Goal: Information Seeking & Learning: Find contact information

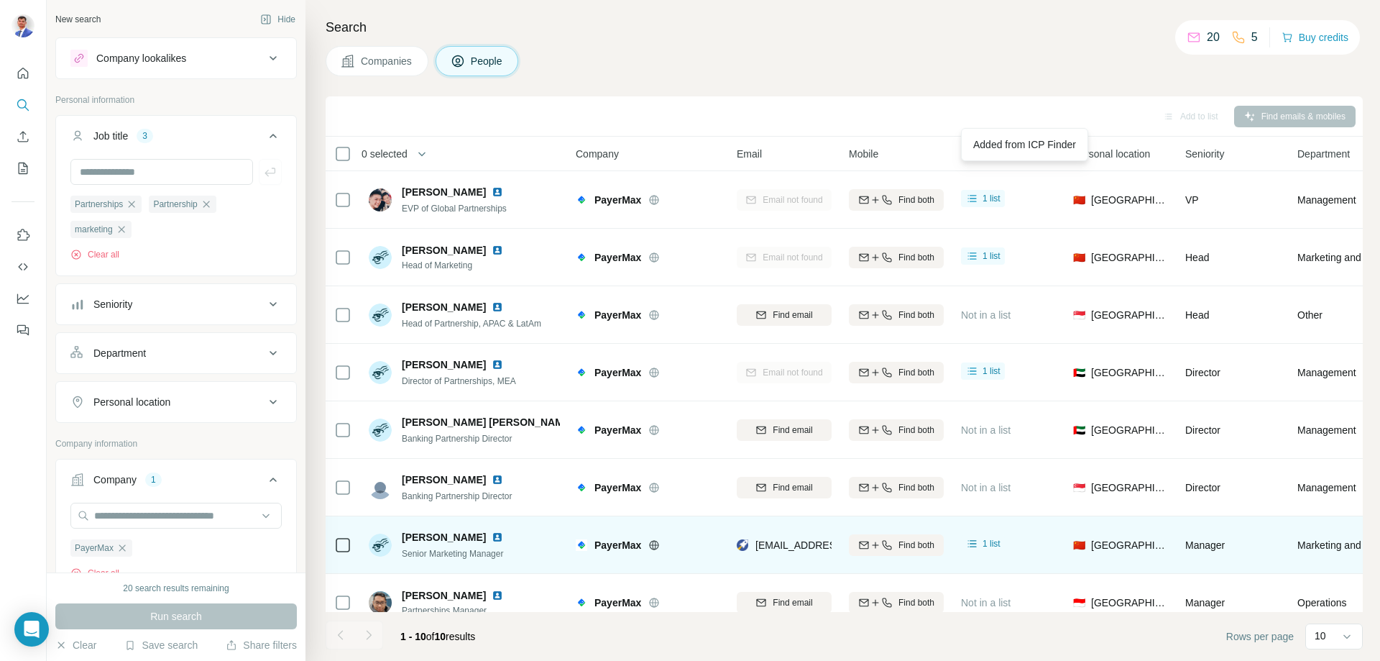
scroll to position [142, 0]
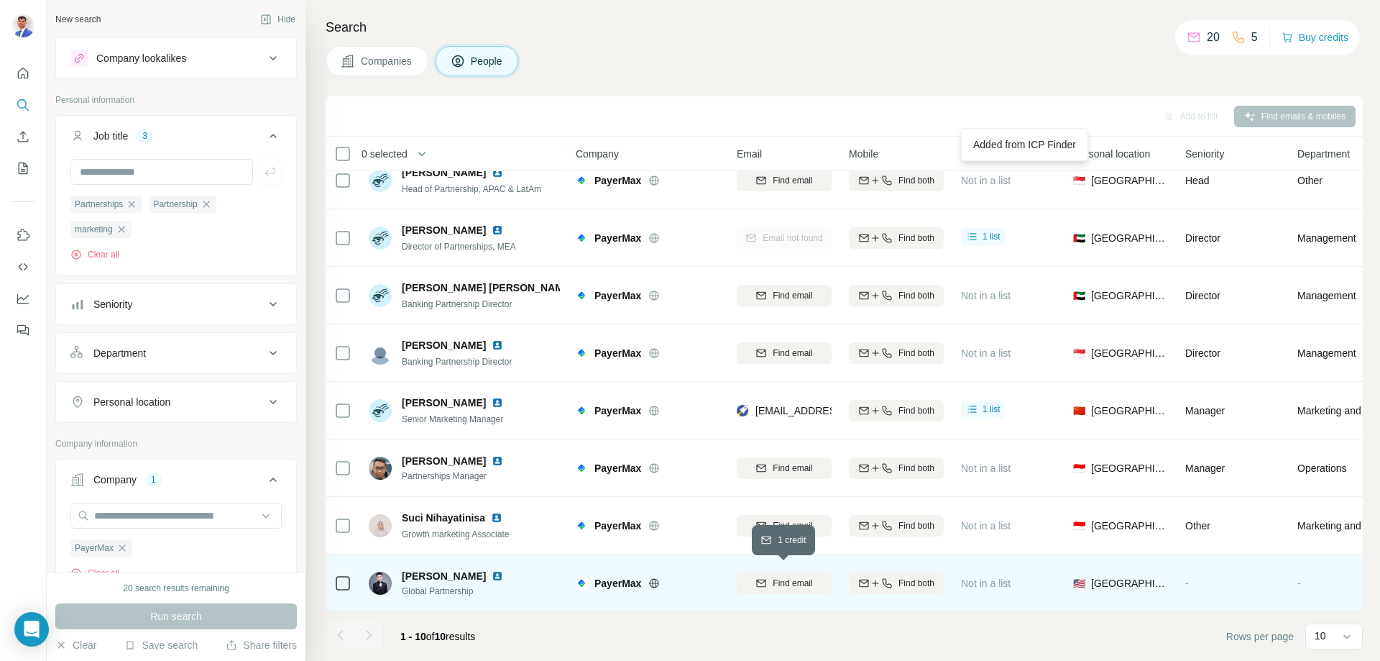
click at [806, 577] on span "Find email" at bounding box center [793, 582] width 40 height 13
drag, startPoint x: 128, startPoint y: 555, endPoint x: 132, endPoint y: 540, distance: 15.5
click at [130, 549] on div "PayerMax" at bounding box center [101, 547] width 62 height 17
drag, startPoint x: 157, startPoint y: 504, endPoint x: 157, endPoint y: 517, distance: 12.9
click at [157, 507] on input "text" at bounding box center [175, 515] width 211 height 26
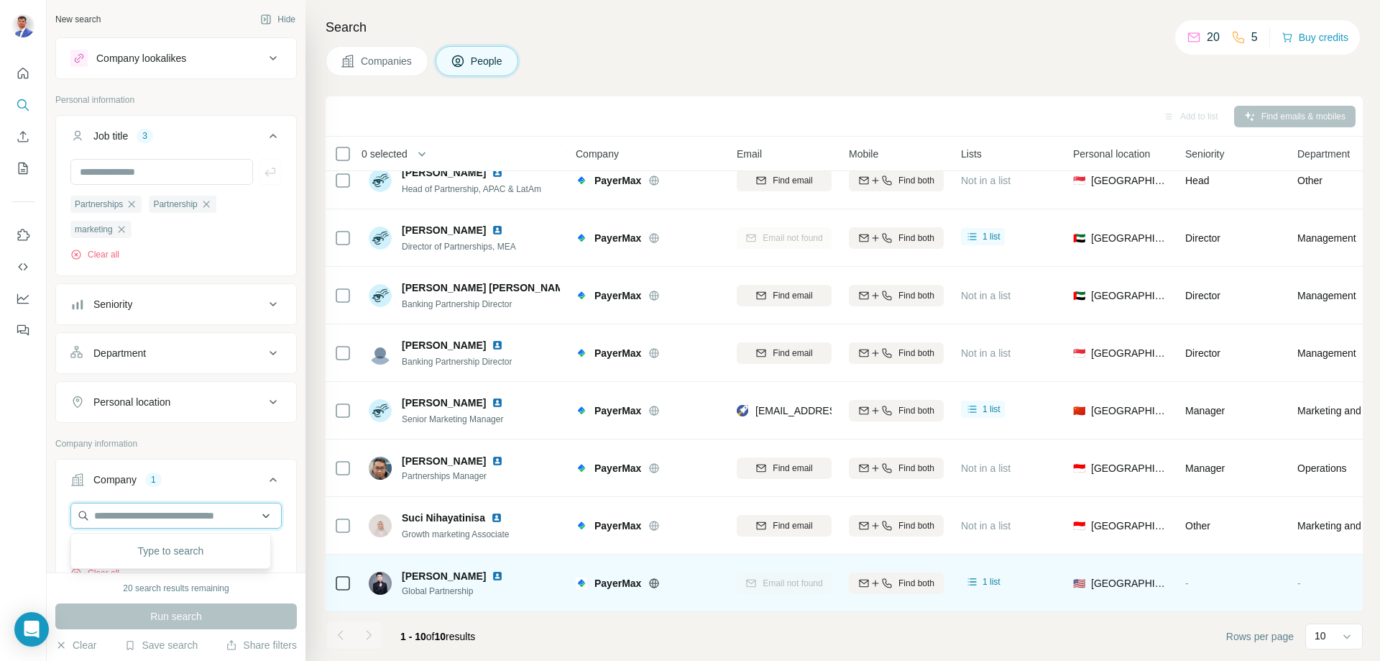
paste input "**********"
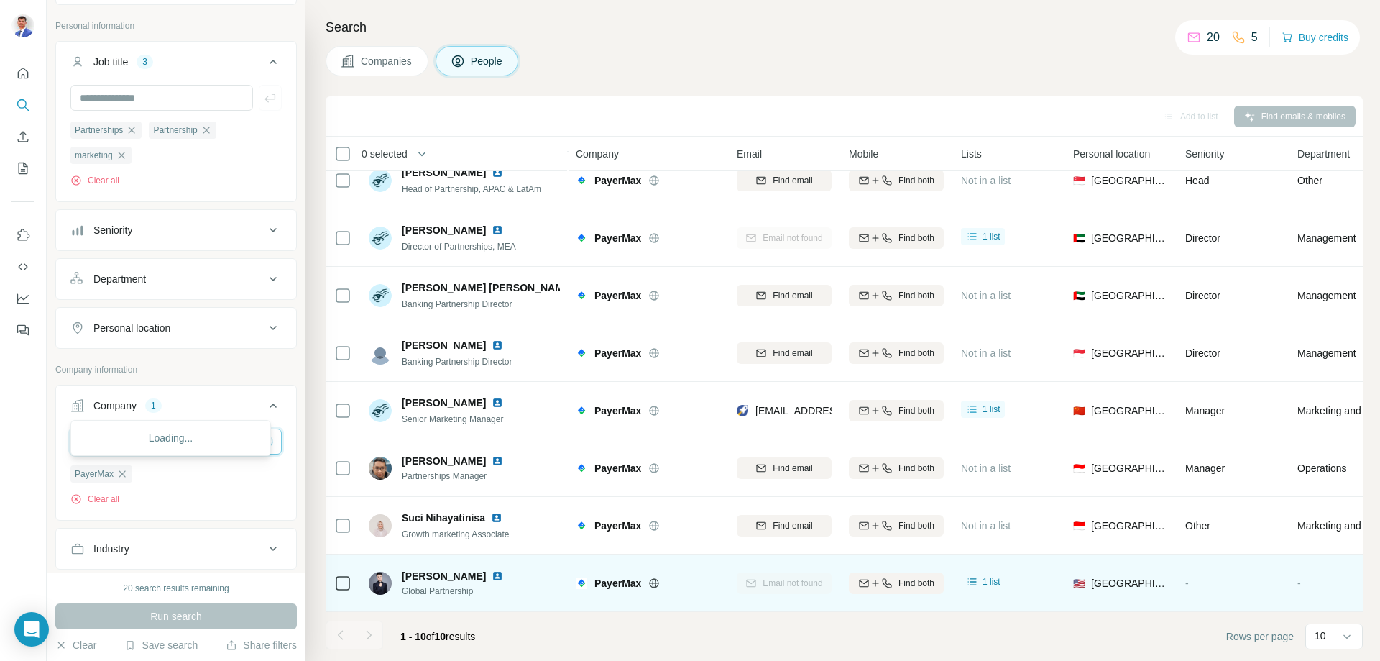
scroll to position [144, 0]
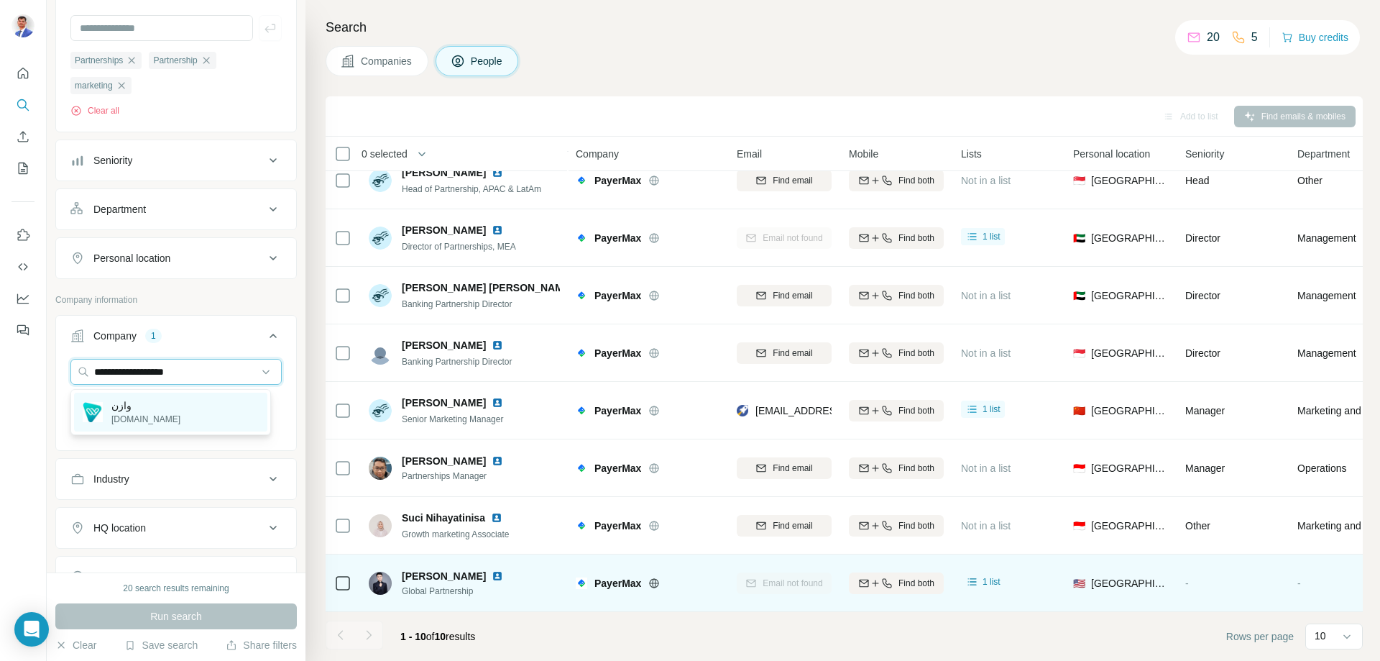
type input "**********"
click at [145, 419] on p "[DOMAIN_NAME]" at bounding box center [145, 419] width 69 height 13
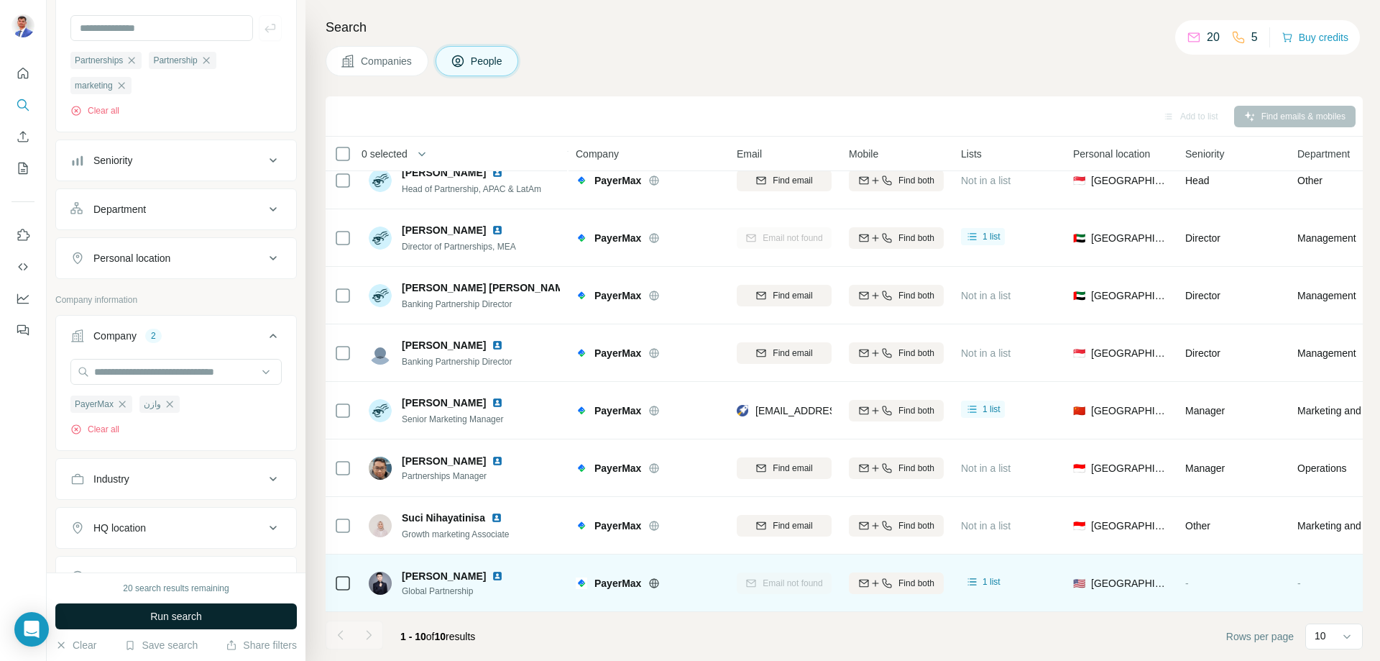
click at [215, 609] on button "Run search" at bounding box center [175, 616] width 241 height 26
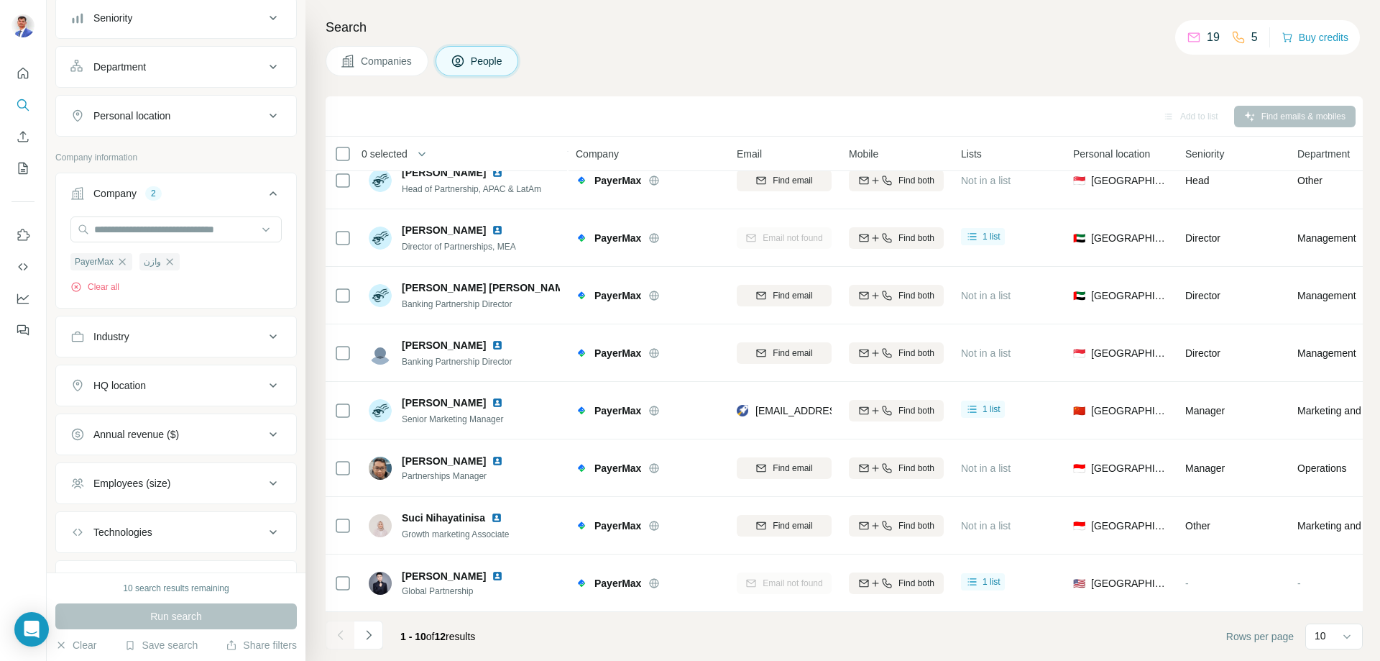
scroll to position [287, 0]
click at [124, 264] on icon "button" at bounding box center [121, 259] width 11 height 11
click at [227, 612] on button "Run search" at bounding box center [175, 616] width 241 height 26
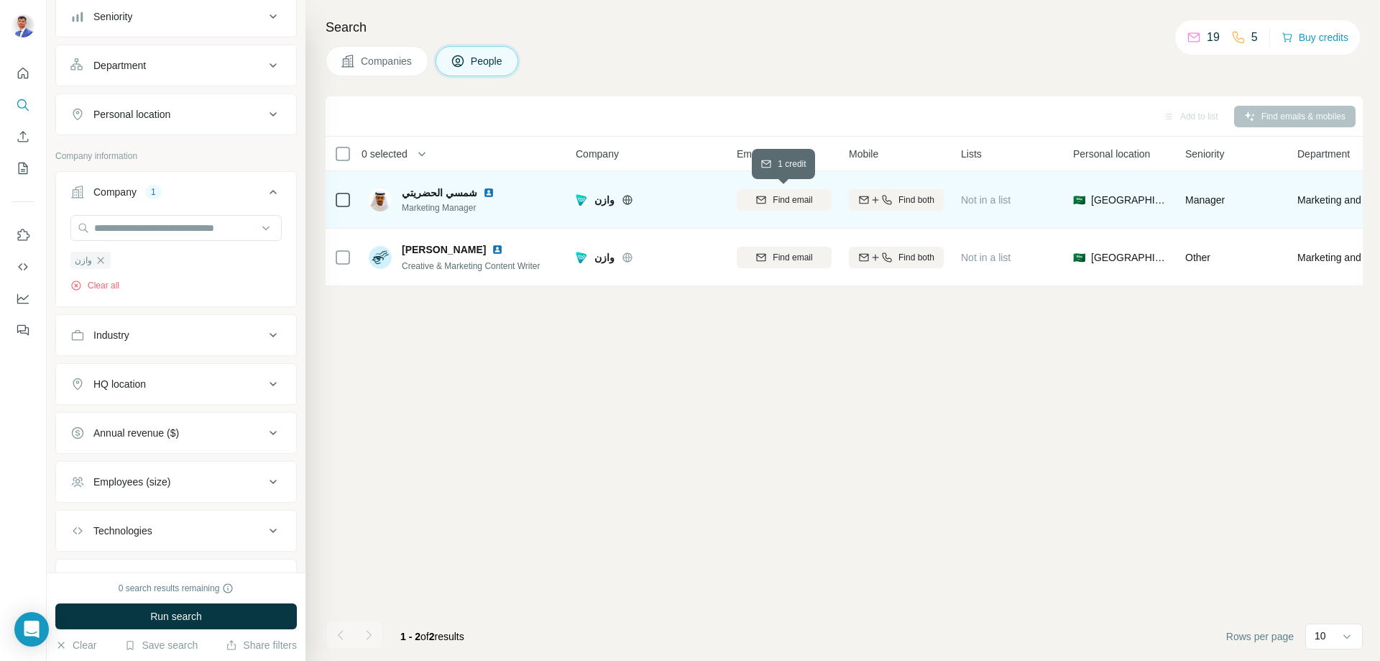
click at [793, 198] on span "Find email" at bounding box center [793, 199] width 40 height 13
click at [994, 194] on span "1 list" at bounding box center [992, 198] width 18 height 13
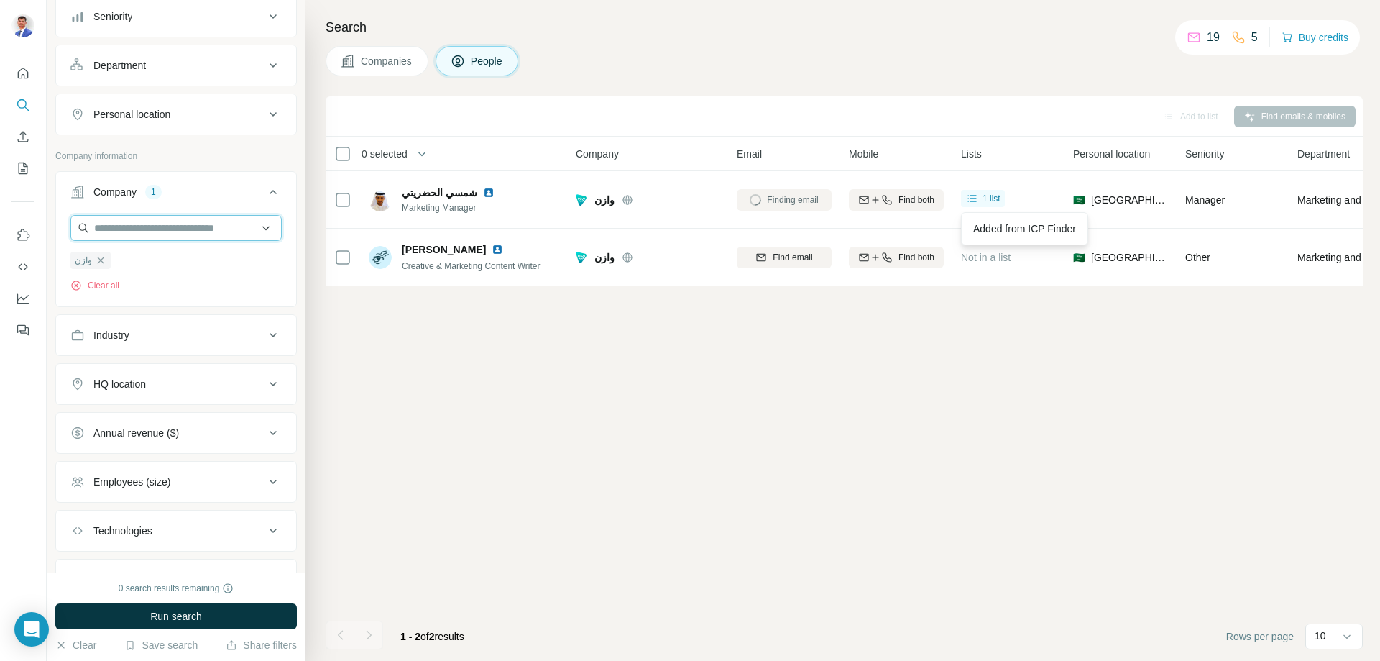
click at [178, 229] on input "text" at bounding box center [175, 228] width 211 height 26
type input "*"
type input "*******"
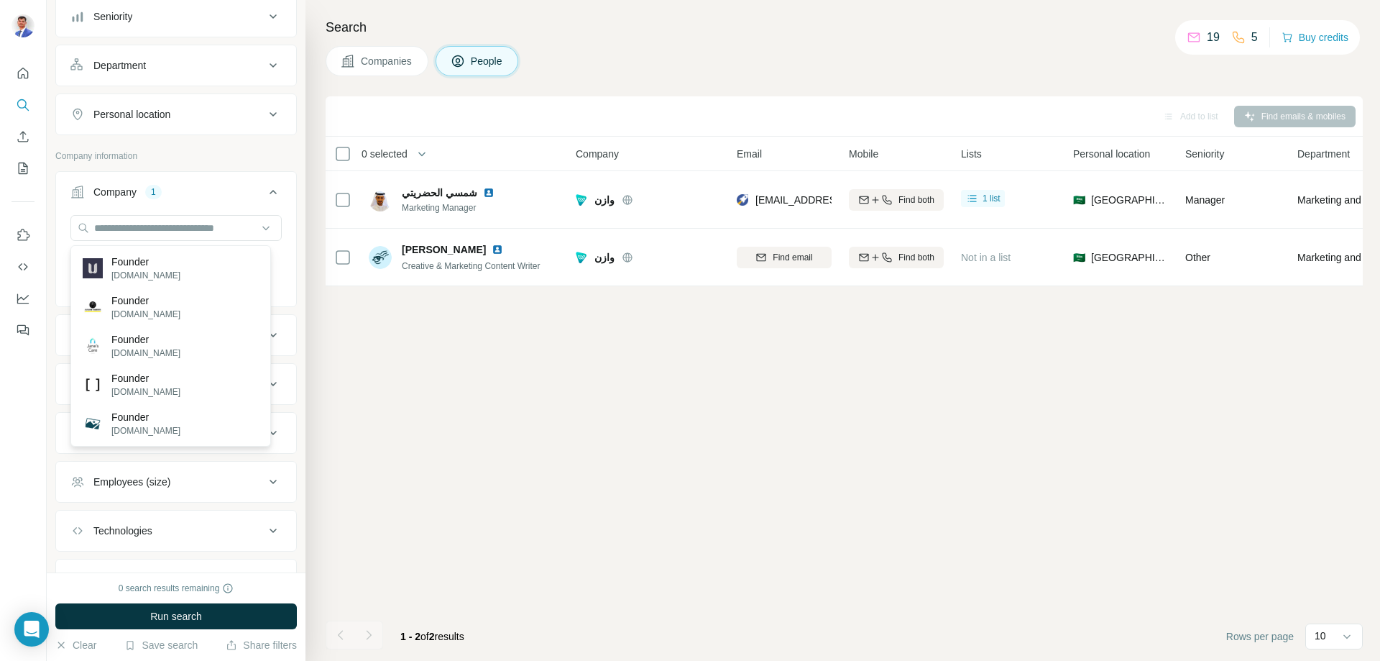
drag, startPoint x: 354, startPoint y: 357, endPoint x: 226, endPoint y: 297, distance: 141.5
click at [354, 357] on div "Add to list Find emails & mobiles 0 selected People Company Email Mobile Lists …" at bounding box center [844, 378] width 1037 height 564
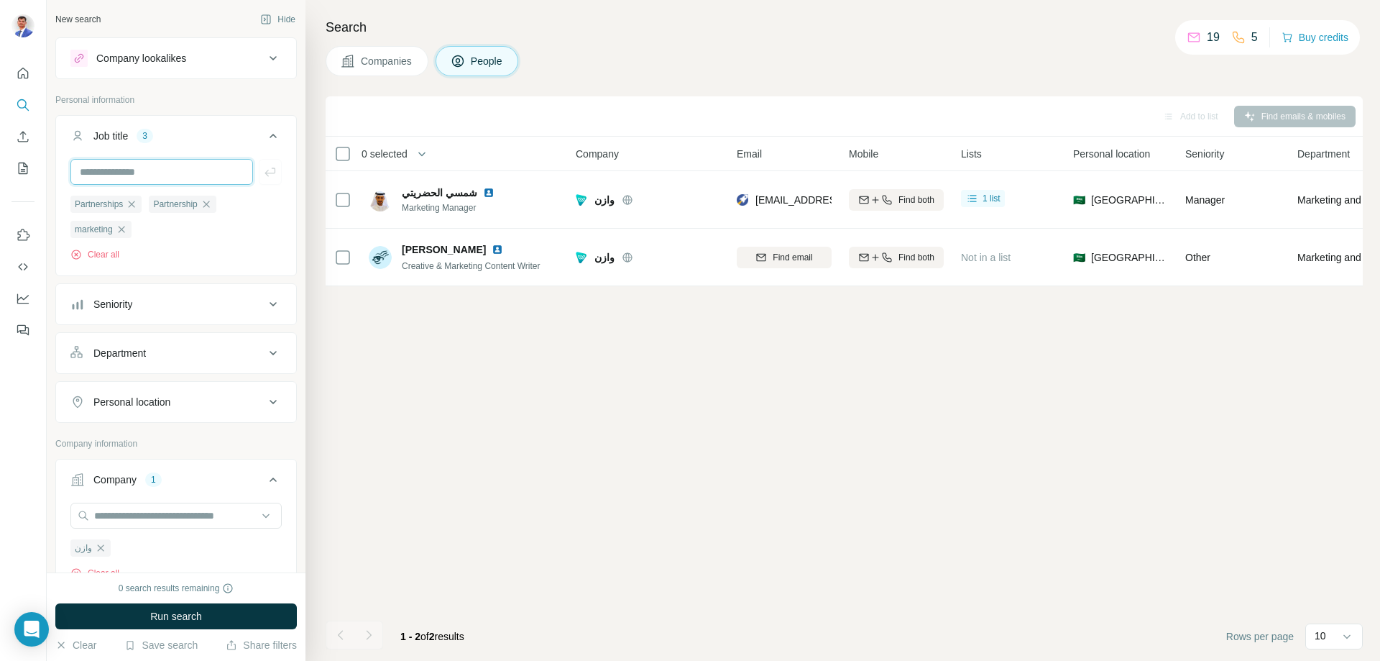
click at [157, 176] on input "text" at bounding box center [161, 172] width 183 height 26
type input "*******"
click at [210, 615] on button "Run search" at bounding box center [175, 616] width 241 height 26
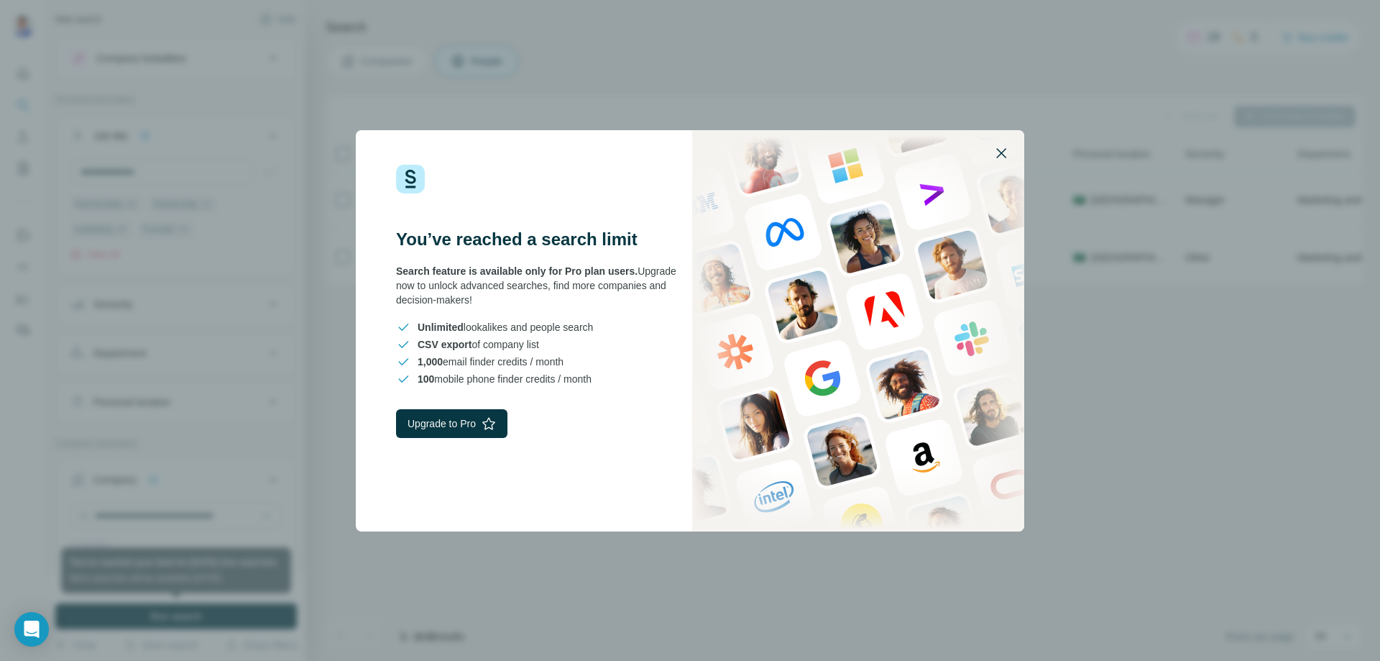
click at [1000, 155] on icon "button" at bounding box center [1001, 152] width 17 height 17
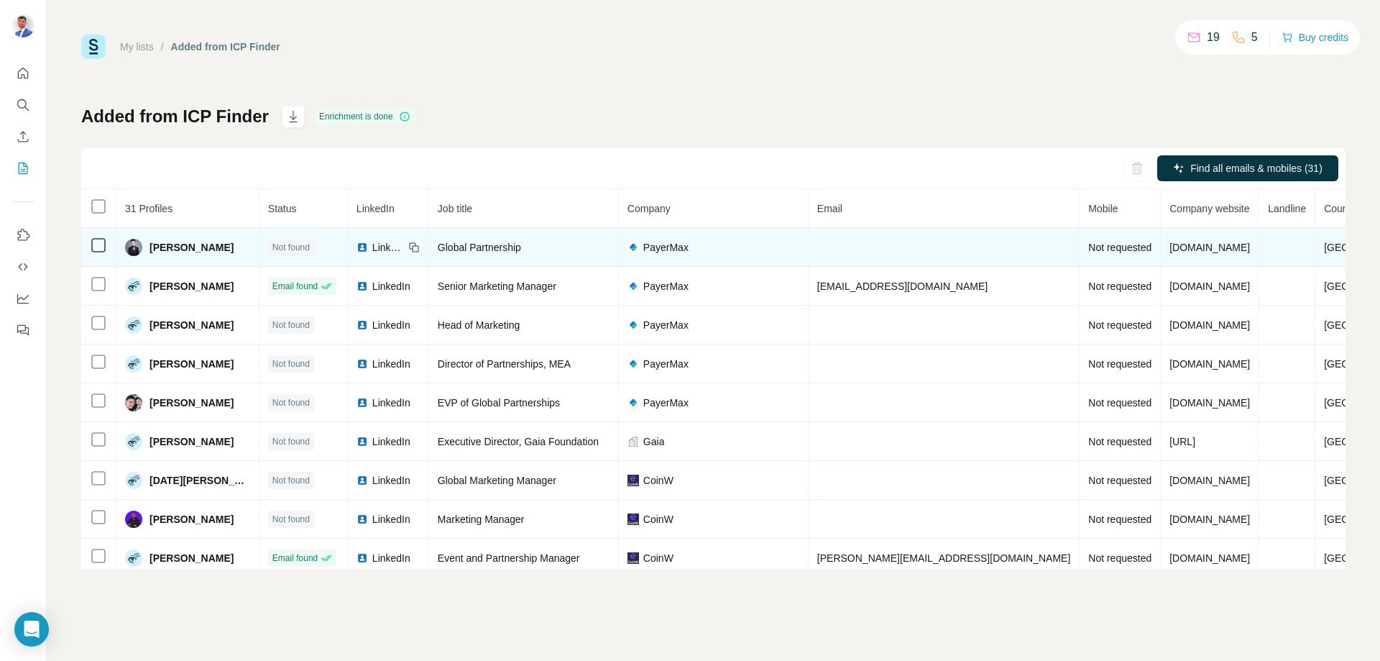
click at [837, 249] on td at bounding box center [944, 247] width 271 height 39
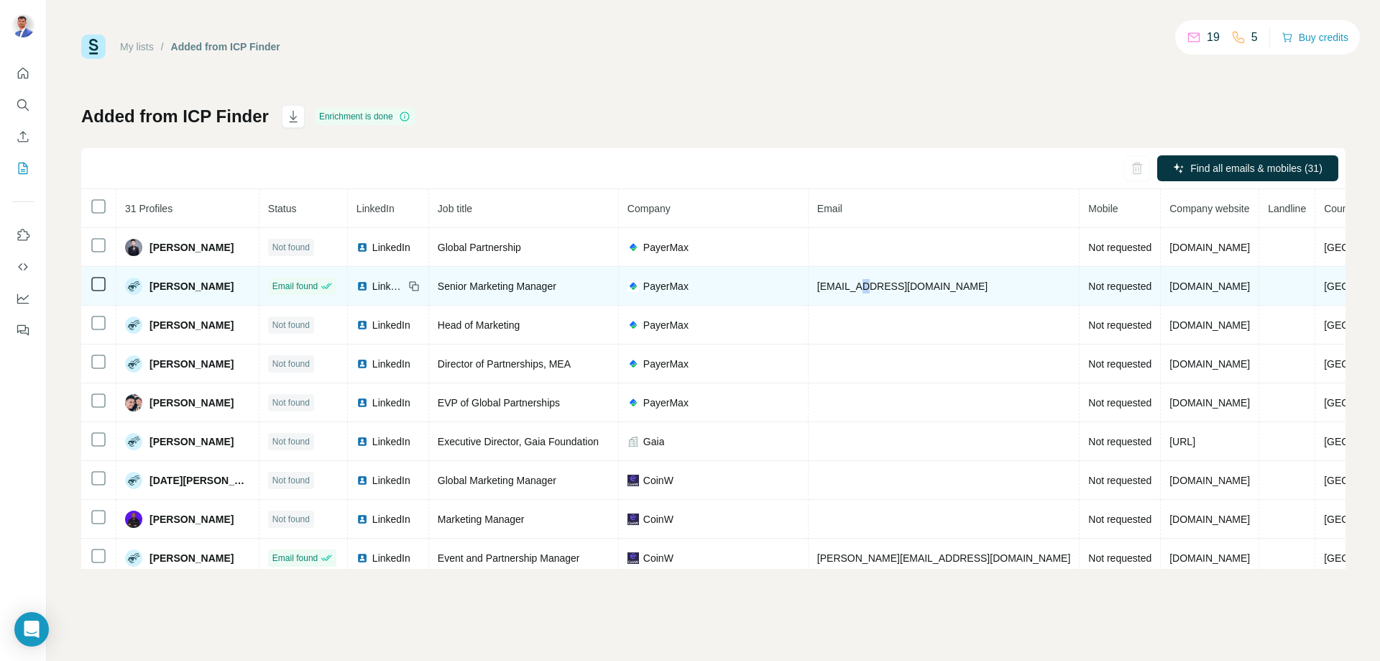
click at [871, 283] on span "[EMAIL_ADDRESS][DOMAIN_NAME]" at bounding box center [902, 285] width 170 height 11
click at [1169, 287] on span "payermax.com" at bounding box center [1209, 285] width 80 height 11
click at [1324, 284] on span "[GEOGRAPHIC_DATA]" at bounding box center [1376, 285] width 105 height 11
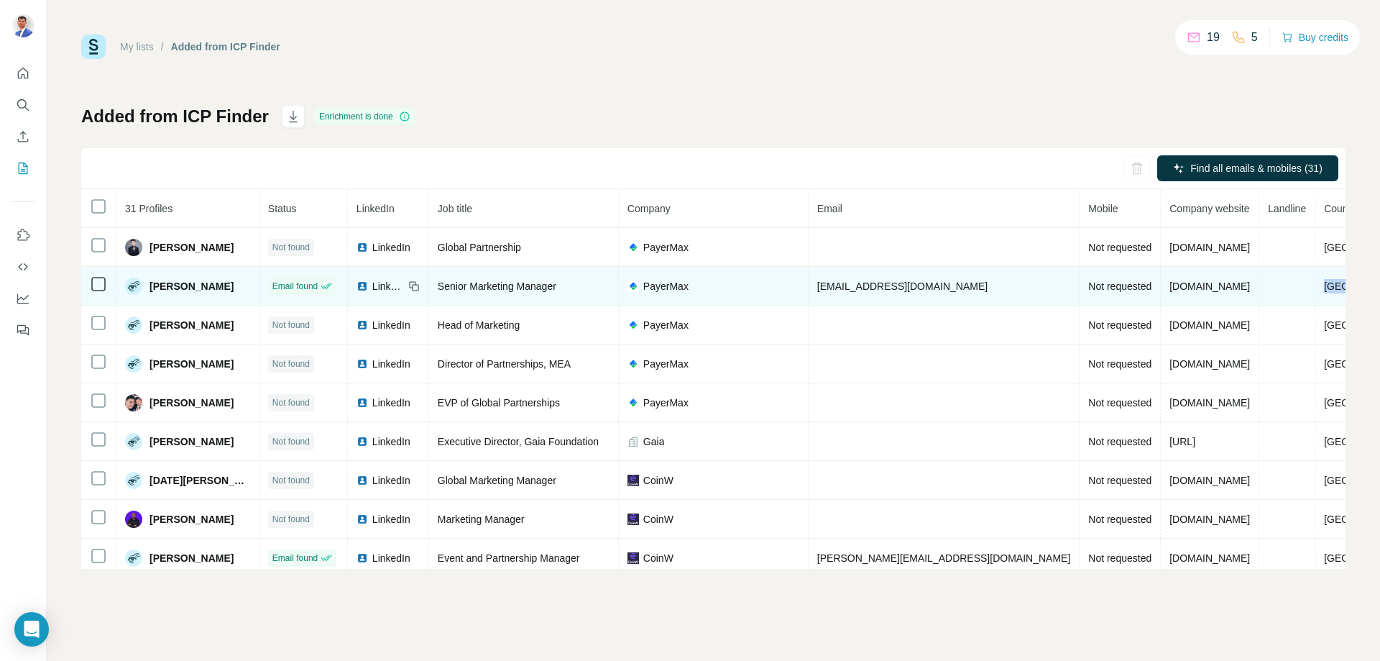
click at [1324, 283] on span "[GEOGRAPHIC_DATA]" at bounding box center [1376, 285] width 105 height 11
click at [619, 287] on td "Senior Marketing Manager" at bounding box center [524, 286] width 190 height 39
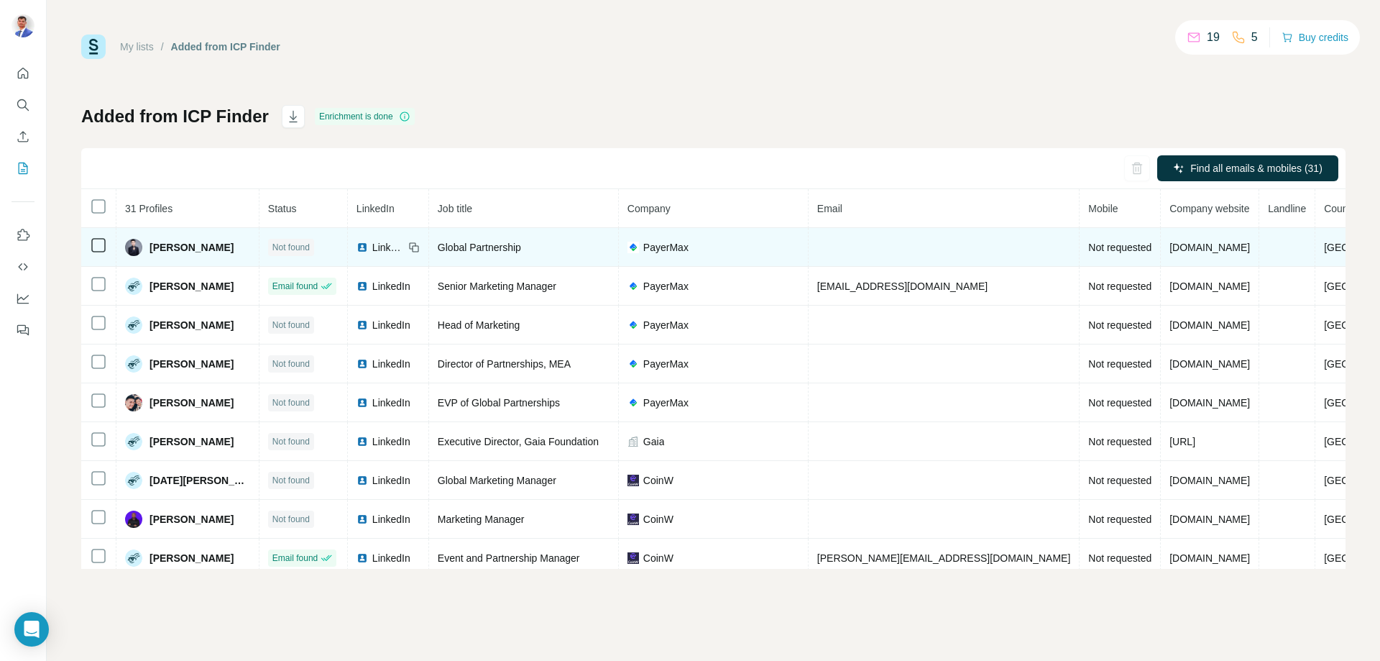
click at [195, 249] on span "[PERSON_NAME]" at bounding box center [191, 247] width 84 height 14
click at [195, 250] on span "[PERSON_NAME]" at bounding box center [191, 247] width 84 height 14
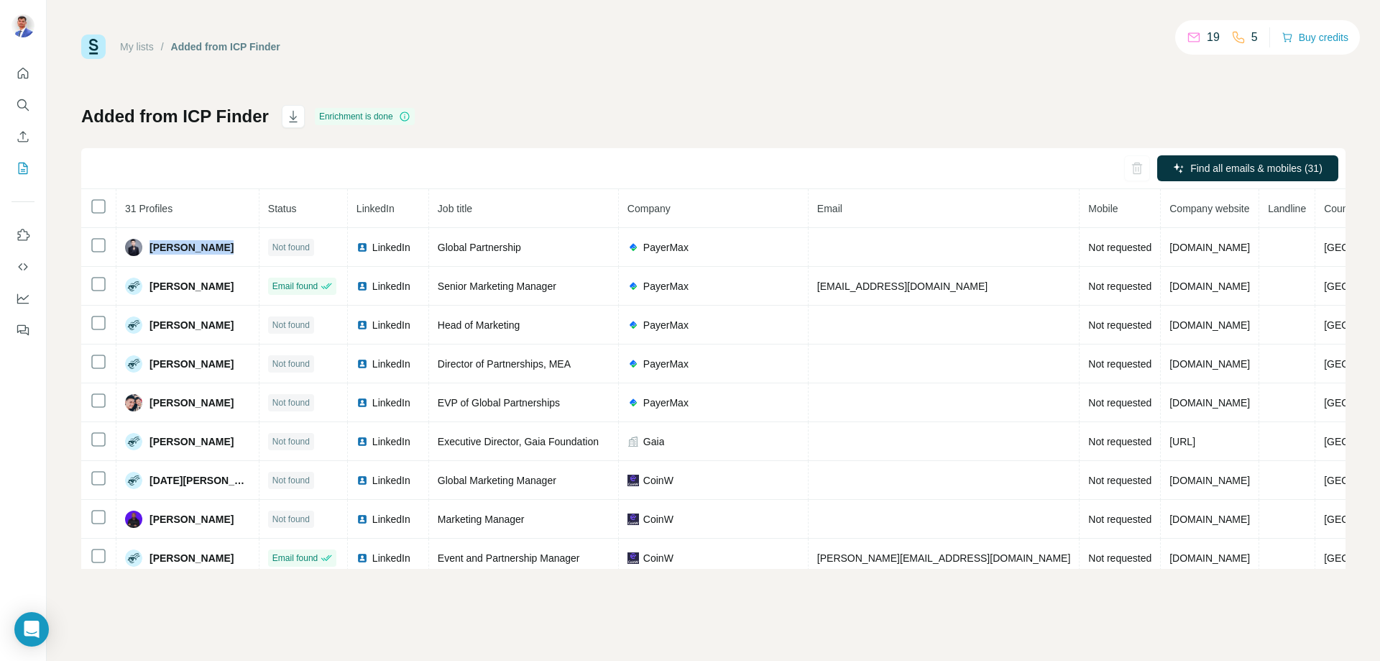
copy span "[PERSON_NAME]"
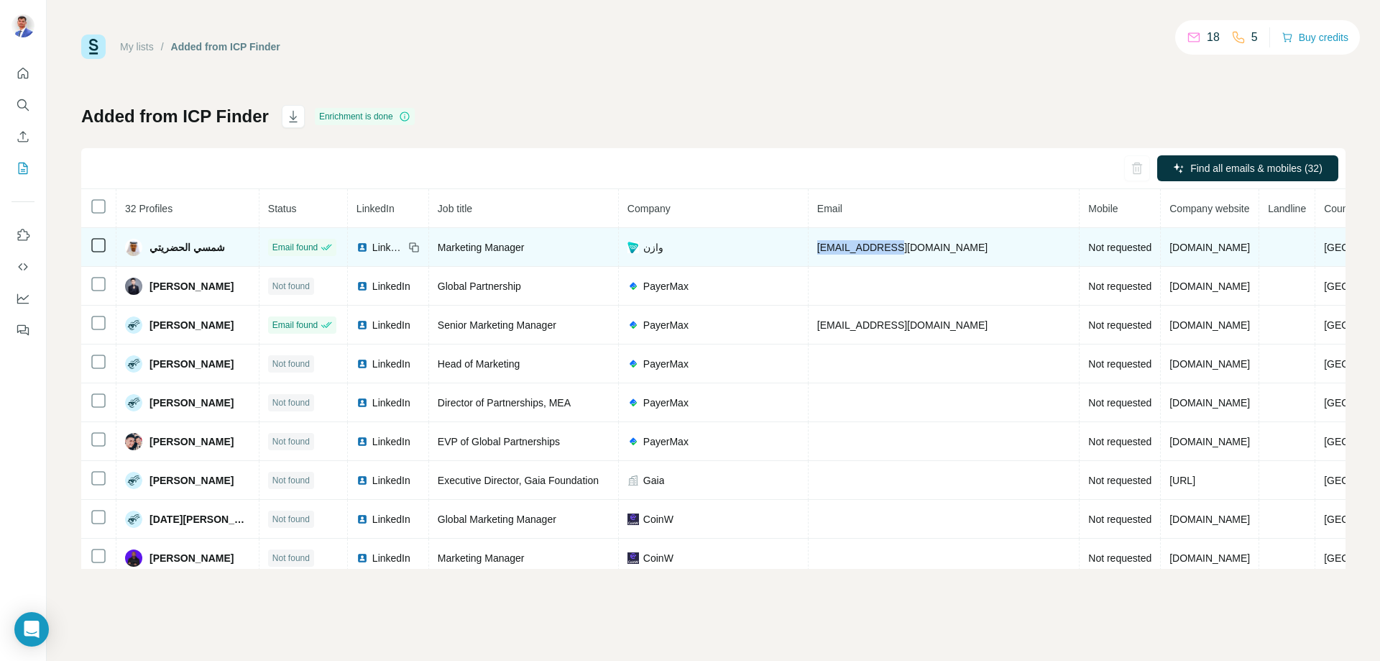
drag, startPoint x: 908, startPoint y: 247, endPoint x: 825, endPoint y: 248, distance: 83.4
click at [825, 248] on span "[EMAIL_ADDRESS][DOMAIN_NAME]" at bounding box center [902, 246] width 170 height 11
copy span "[EMAIL_ADDRESS][DOMAIN_NAME]"
click at [885, 249] on span "[EMAIL_ADDRESS][DOMAIN_NAME]" at bounding box center [902, 246] width 170 height 11
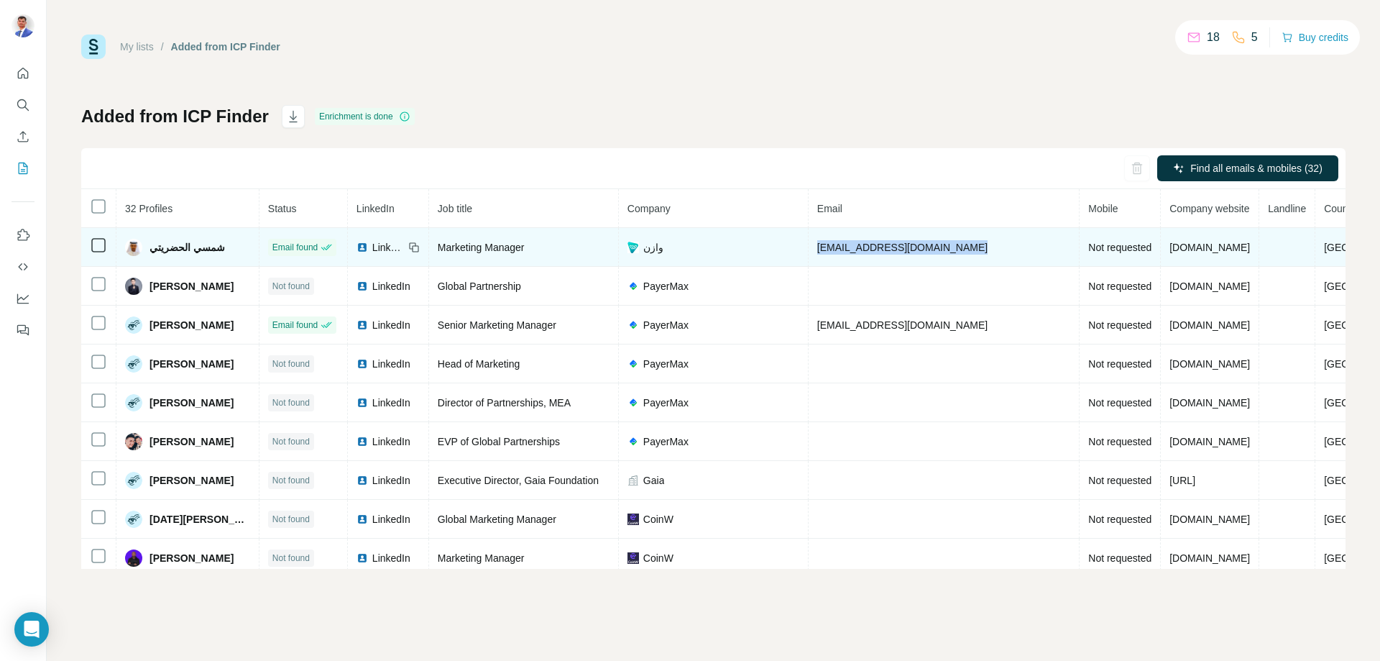
click at [885, 249] on span "[EMAIL_ADDRESS][DOMAIN_NAME]" at bounding box center [902, 246] width 170 height 11
click at [720, 250] on div "وازن" at bounding box center [713, 247] width 172 height 14
click at [872, 255] on td "[EMAIL_ADDRESS][DOMAIN_NAME]" at bounding box center [944, 247] width 271 height 39
click at [885, 249] on span "[EMAIL_ADDRESS][DOMAIN_NAME]" at bounding box center [902, 246] width 170 height 11
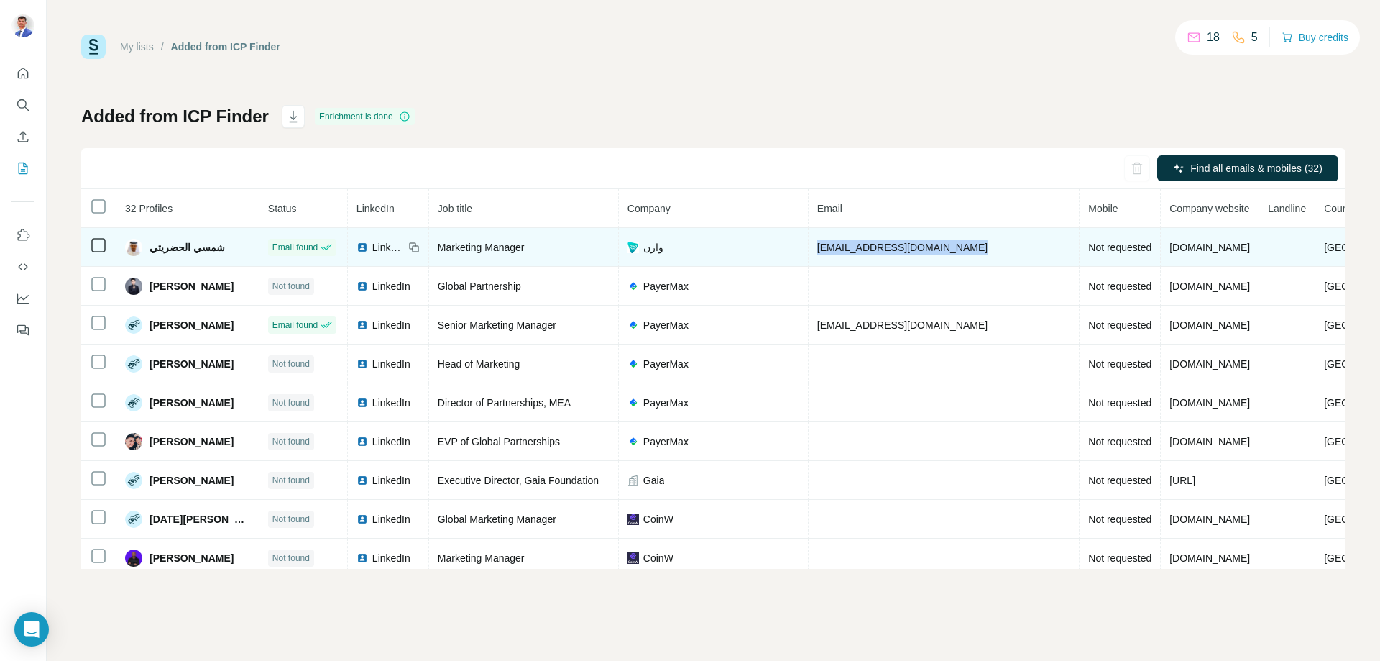
click at [885, 249] on span "[EMAIL_ADDRESS][DOMAIN_NAME]" at bounding box center [902, 246] width 170 height 11
copy span "[EMAIL_ADDRESS][DOMAIN_NAME]"
